Goal: Find specific page/section: Find specific page/section

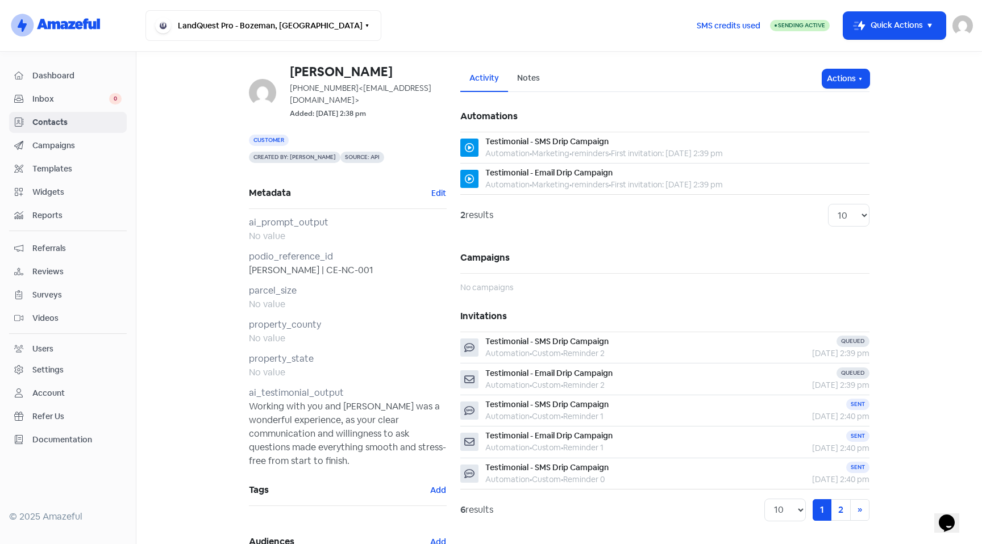
click at [54, 123] on span "Contacts" at bounding box center [76, 122] width 89 height 12
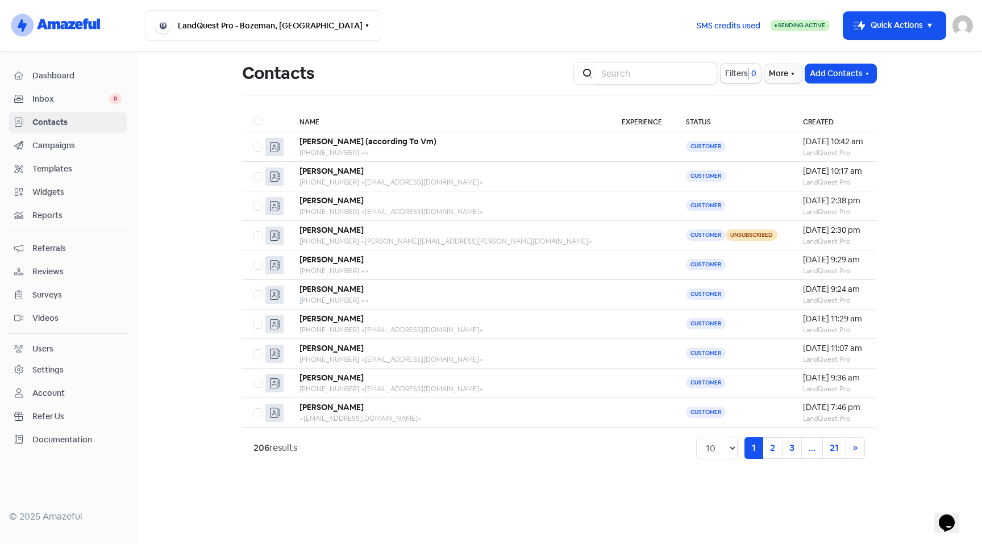
click at [657, 78] on input "search" at bounding box center [655, 73] width 123 height 23
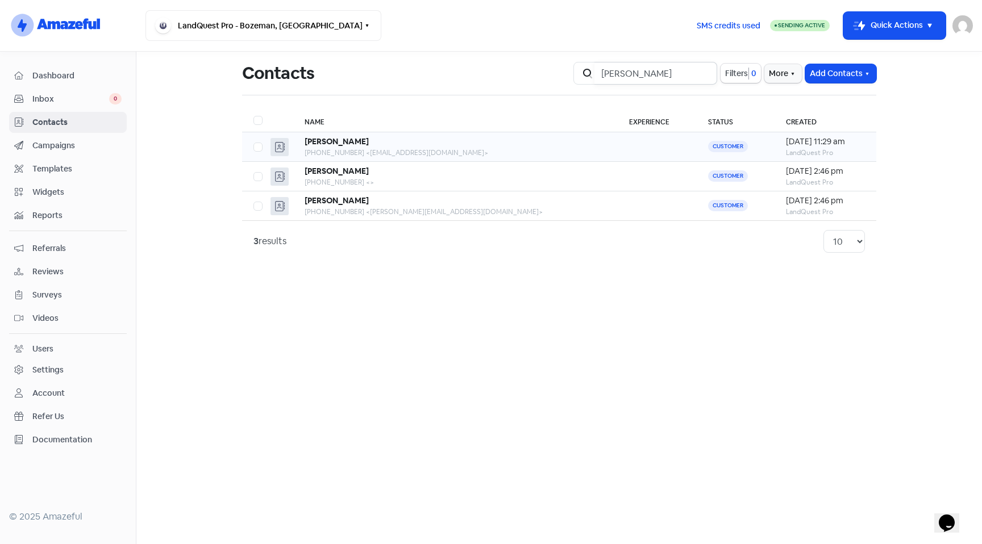
type input "[PERSON_NAME]"
click at [411, 151] on div "[PHONE_NUMBER] <[EMAIL_ADDRESS][DOMAIN_NAME]>" at bounding box center [455, 153] width 302 height 10
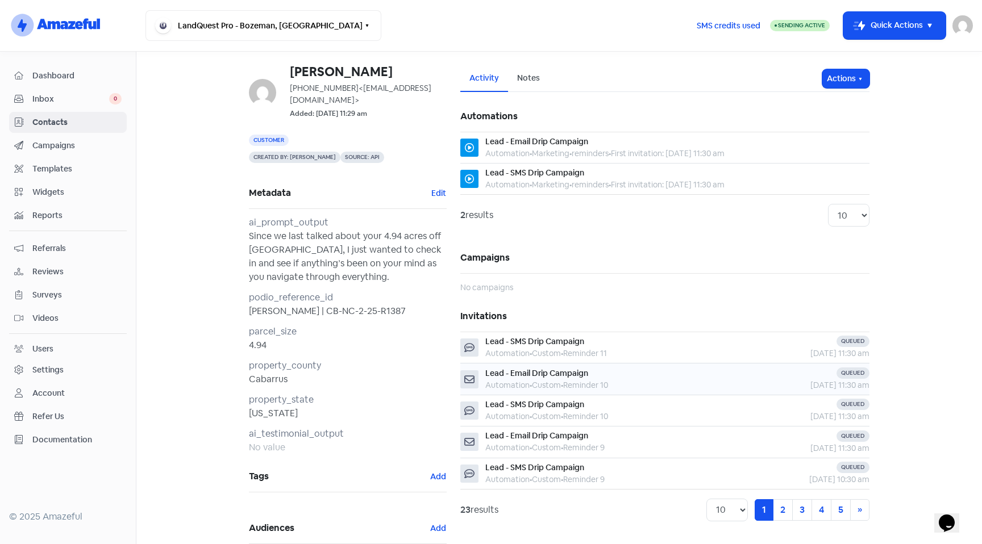
scroll to position [55, 0]
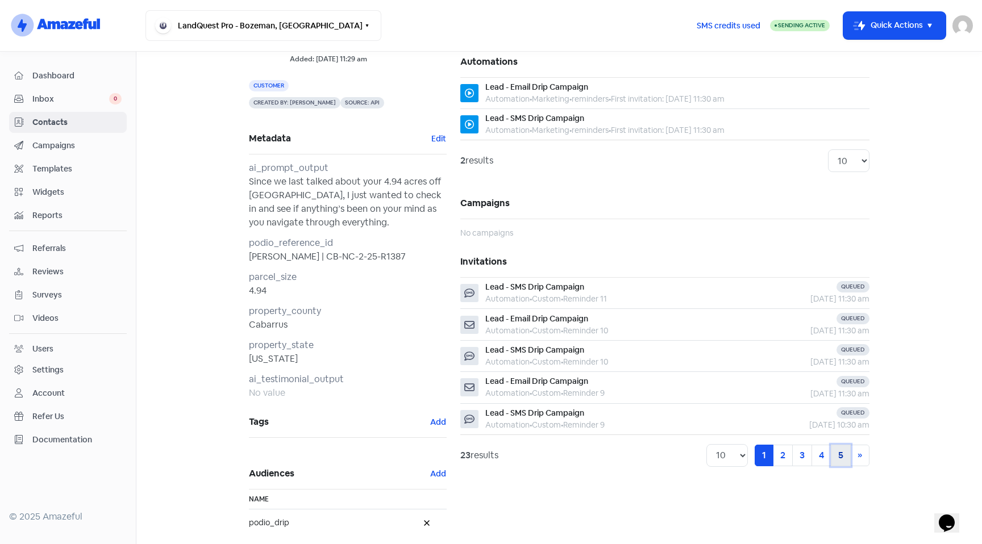
click at [833, 461] on link "5" at bounding box center [840, 456] width 20 height 22
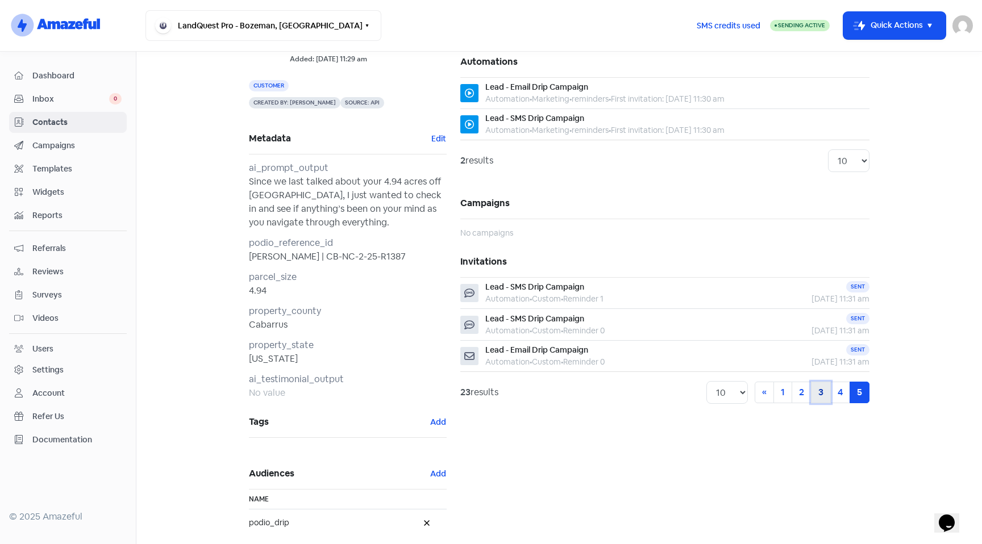
click at [813, 393] on link "3" at bounding box center [821, 393] width 20 height 22
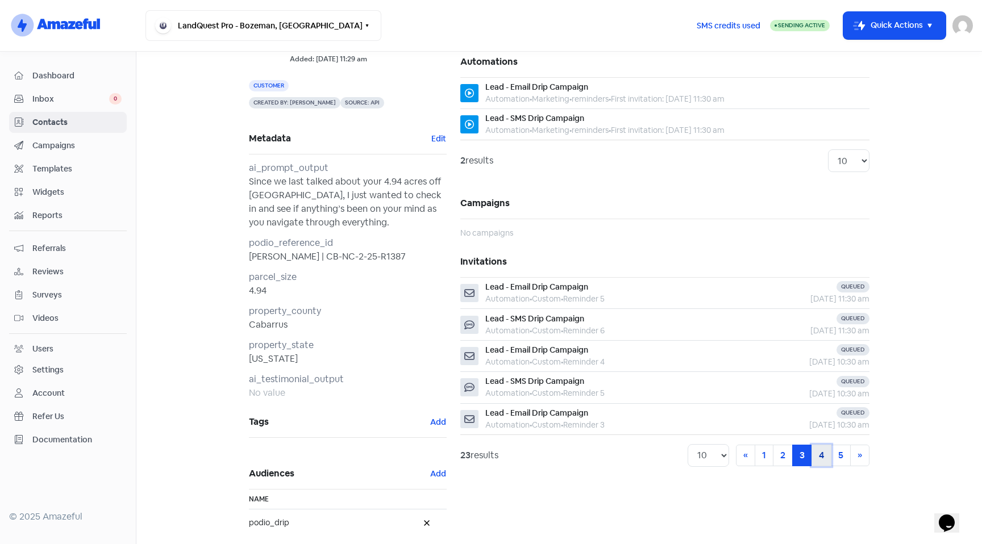
click at [813, 458] on link "4" at bounding box center [821, 456] width 20 height 22
click at [830, 458] on link "5" at bounding box center [840, 456] width 20 height 22
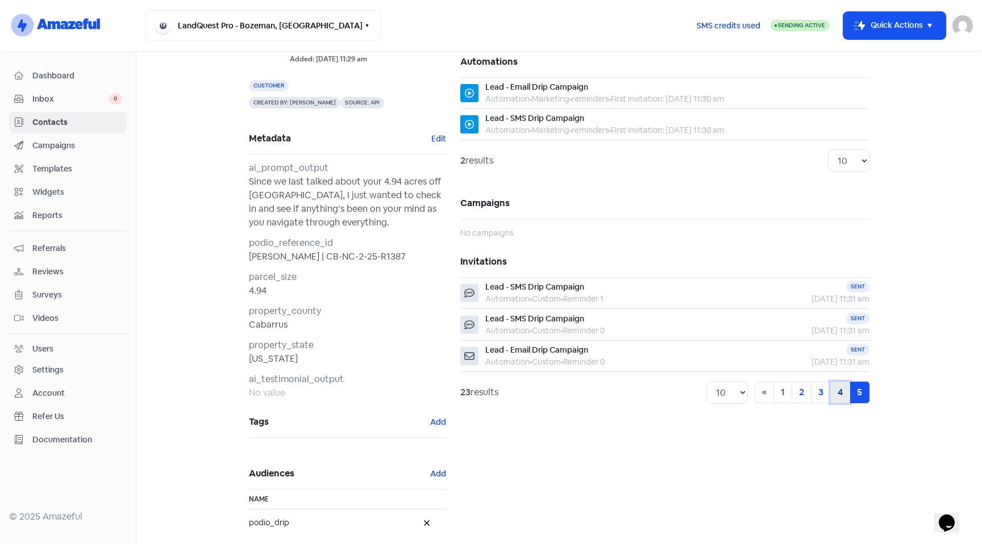
click at [833, 396] on link "4" at bounding box center [840, 393] width 20 height 22
